Goal: Use online tool/utility: Utilize a website feature to perform a specific function

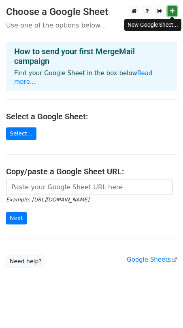
click at [171, 13] on icon at bounding box center [172, 11] width 4 height 6
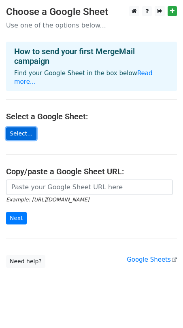
click at [21, 127] on link "Select..." at bounding box center [21, 133] width 30 height 13
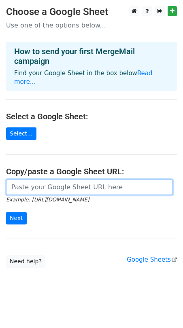
drag, startPoint x: 59, startPoint y: 177, endPoint x: 48, endPoint y: 2, distance: 175.7
click at [60, 179] on input "url" at bounding box center [89, 186] width 166 height 15
paste input "[URL][DOMAIN_NAME]"
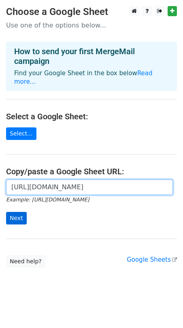
type input "[URL][DOMAIN_NAME]"
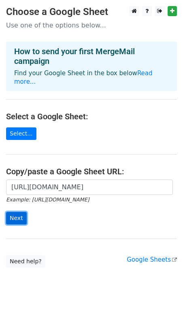
scroll to position [0, 0]
click at [16, 212] on input "Next" at bounding box center [16, 218] width 21 height 13
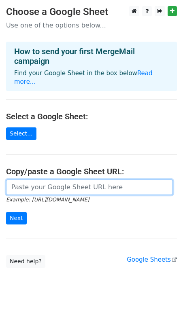
click at [66, 179] on input "url" at bounding box center [89, 186] width 166 height 15
paste input "[URL][DOMAIN_NAME]"
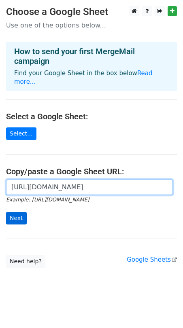
scroll to position [0, 235]
type input "[URL][DOMAIN_NAME]"
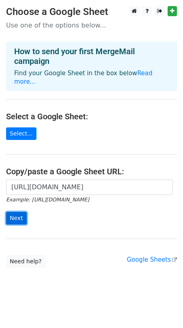
scroll to position [0, 0]
click at [18, 212] on input "Next" at bounding box center [16, 218] width 21 height 13
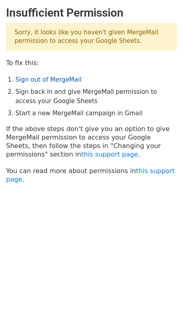
click at [52, 78] on link "Sign out of MergeMail" at bounding box center [48, 79] width 66 height 7
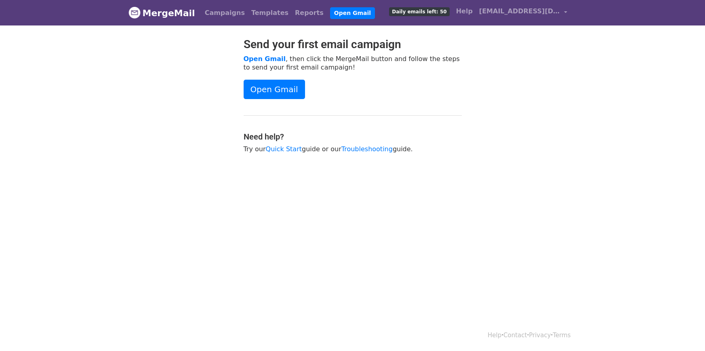
click at [445, 12] on span "Daily emails left: 50" at bounding box center [419, 11] width 60 height 9
